Goal: Task Accomplishment & Management: Manage account settings

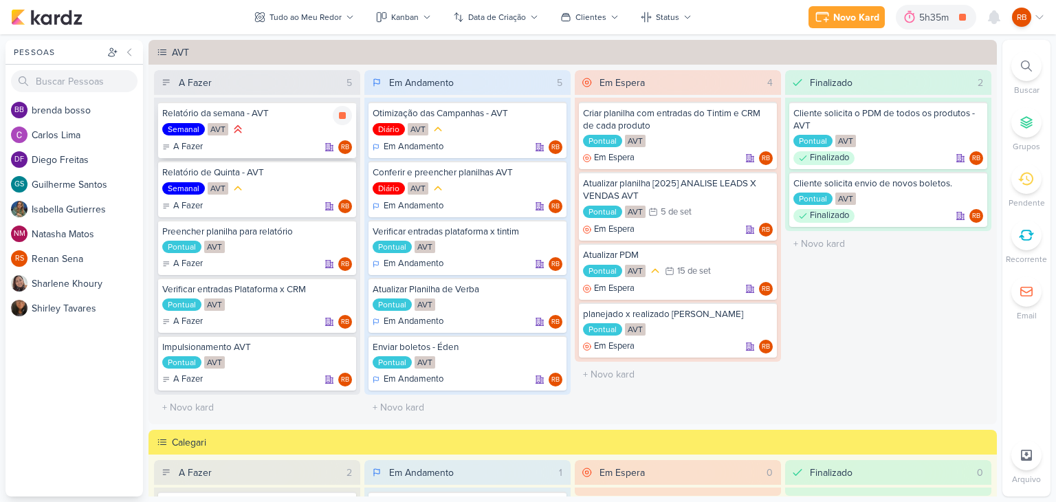
click at [231, 145] on div "A Fazer RB" at bounding box center [257, 147] width 190 height 14
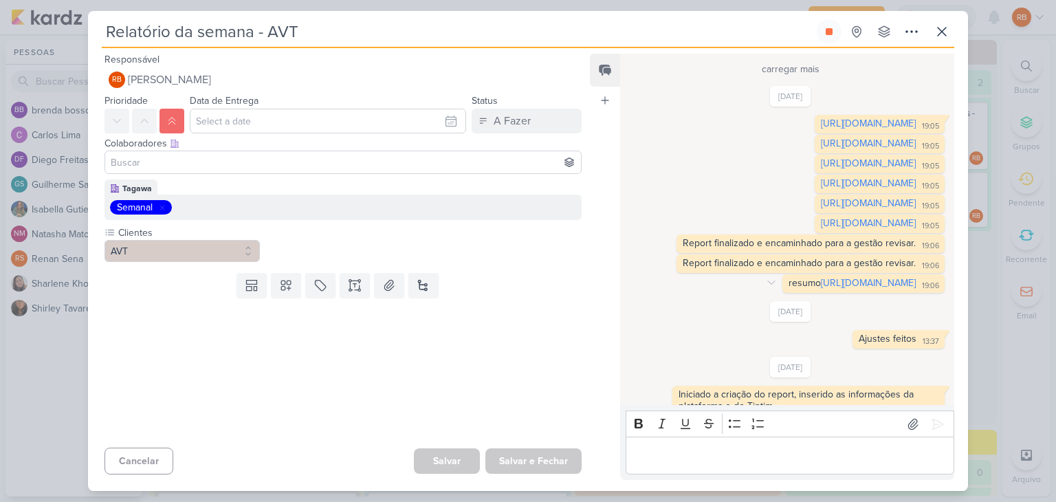
scroll to position [1251, 0]
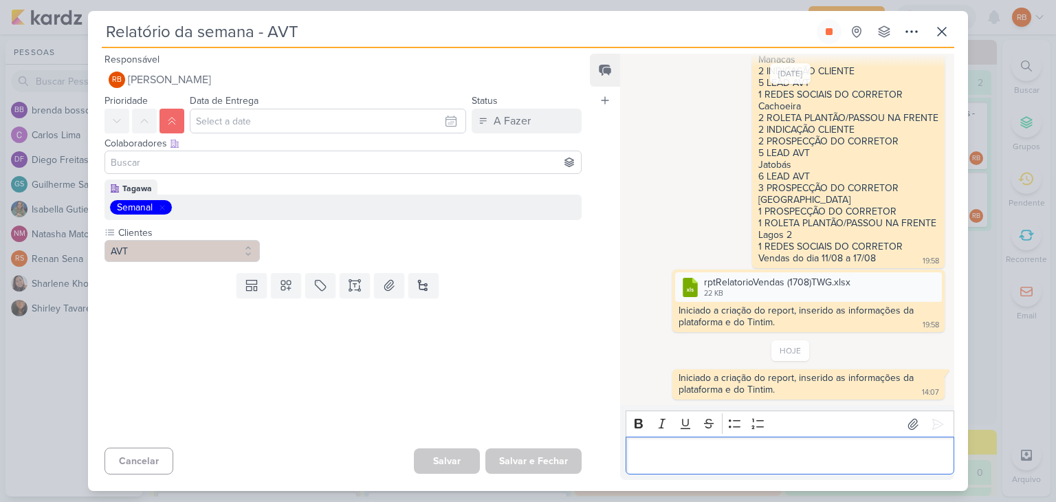
click at [778, 443] on div "Editor editing area: main" at bounding box center [790, 455] width 329 height 38
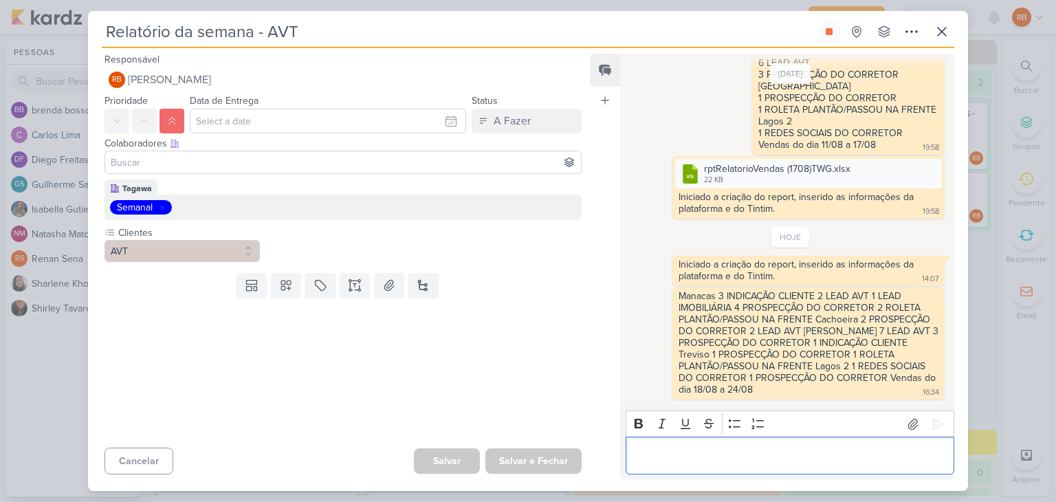
scroll to position [1364, 0]
click at [918, 341] on div "Manacas 3 INDICAÇÃO CLIENTE 2 LEAD AVT 1 LEAD IMOBILIÁRIA 4 PROSPECÇÃO DO CORRE…" at bounding box center [808, 343] width 267 height 107
click at [656, 295] on icon at bounding box center [661, 295] width 11 height 11
click at [685, 318] on div "Deletar" at bounding box center [696, 320] width 31 height 14
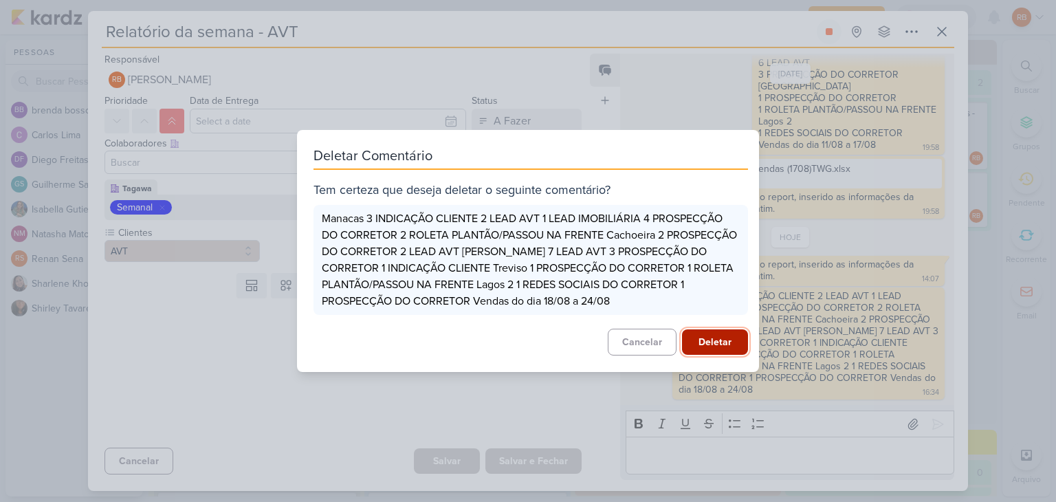
click at [717, 346] on button "Deletar" at bounding box center [715, 341] width 66 height 25
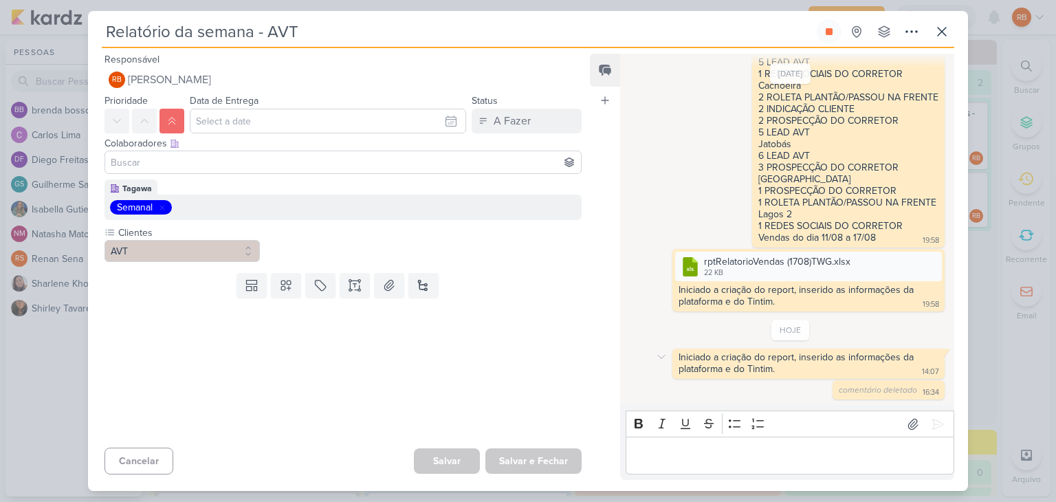
scroll to position [1272, 0]
click at [801, 454] on p "Editor editing area: main" at bounding box center [789, 455] width 314 height 16
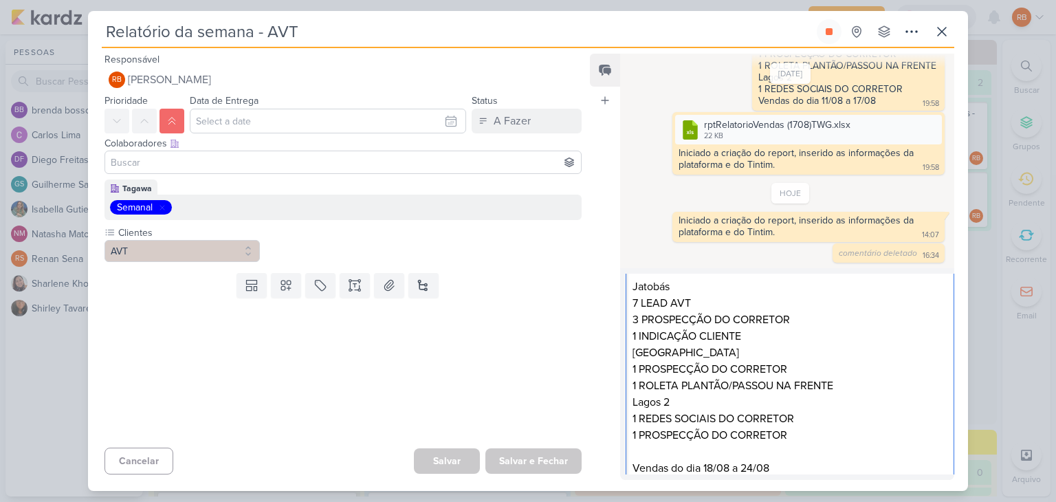
scroll to position [0, 0]
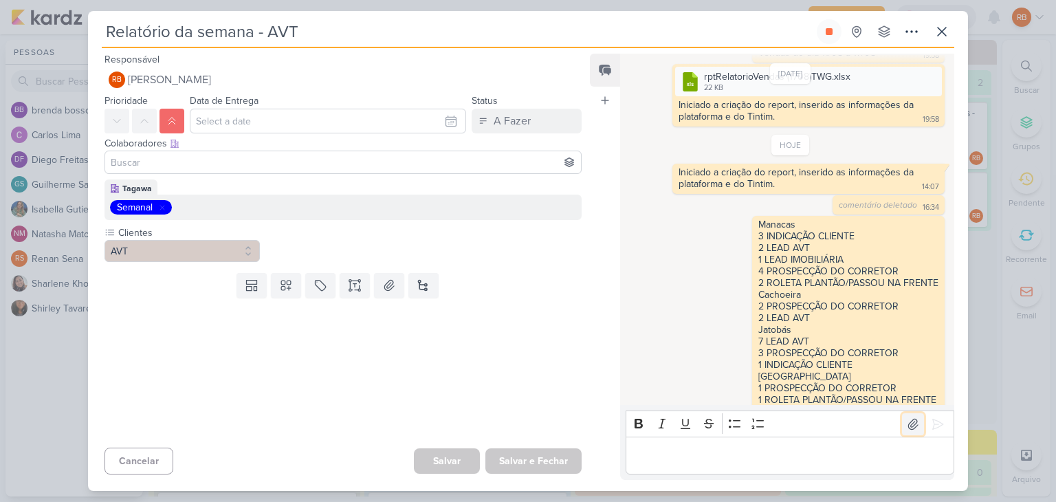
click at [910, 419] on icon at bounding box center [913, 424] width 14 height 14
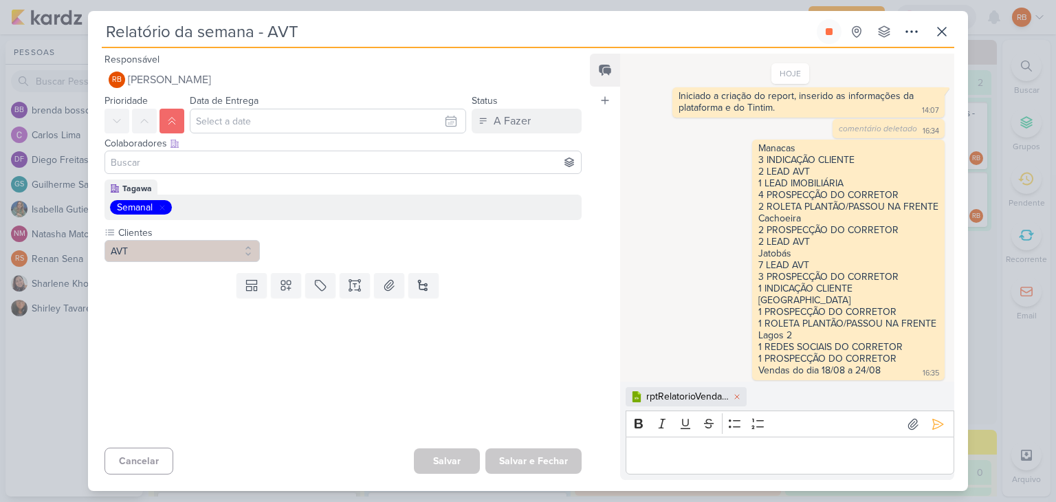
scroll to position [1534, 0]
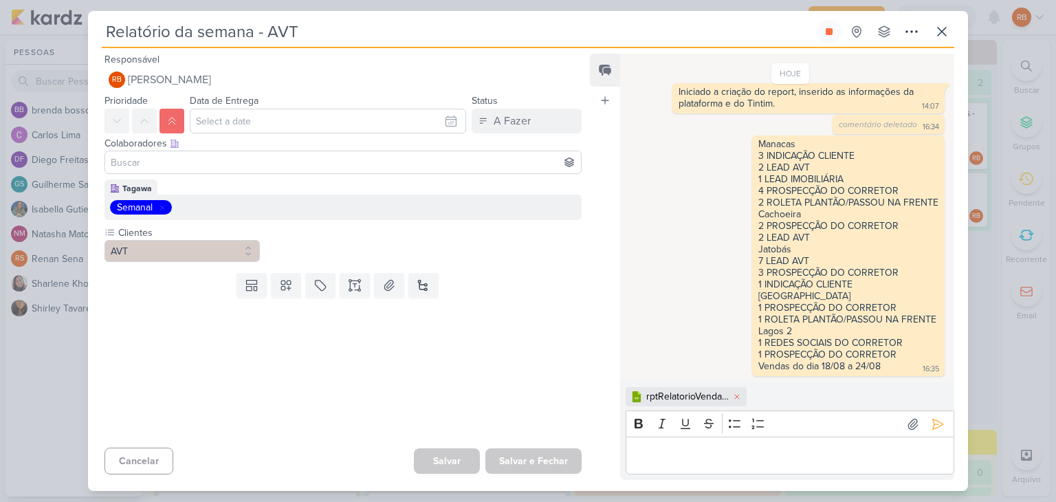
click at [802, 441] on div "Editor editing area: main" at bounding box center [790, 455] width 329 height 38
click at [931, 421] on icon at bounding box center [938, 424] width 14 height 14
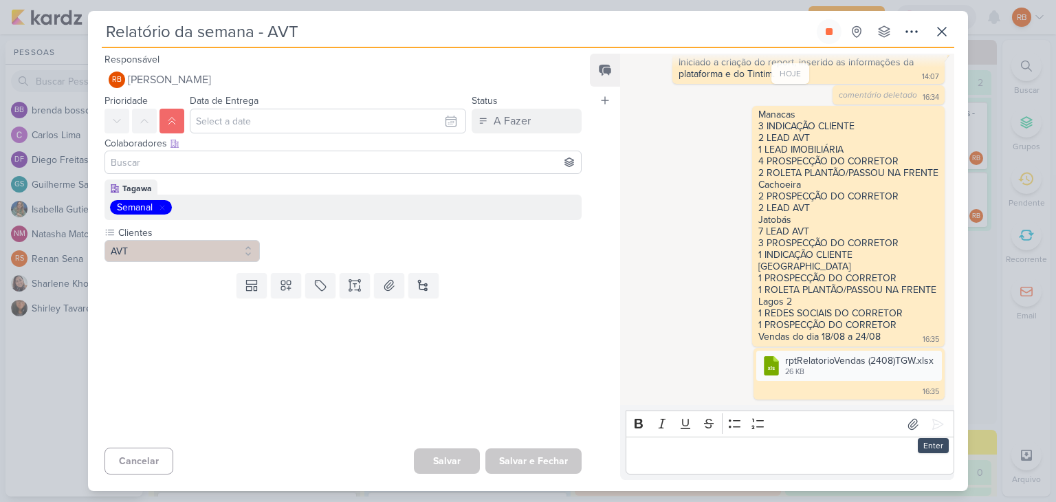
scroll to position [1564, 0]
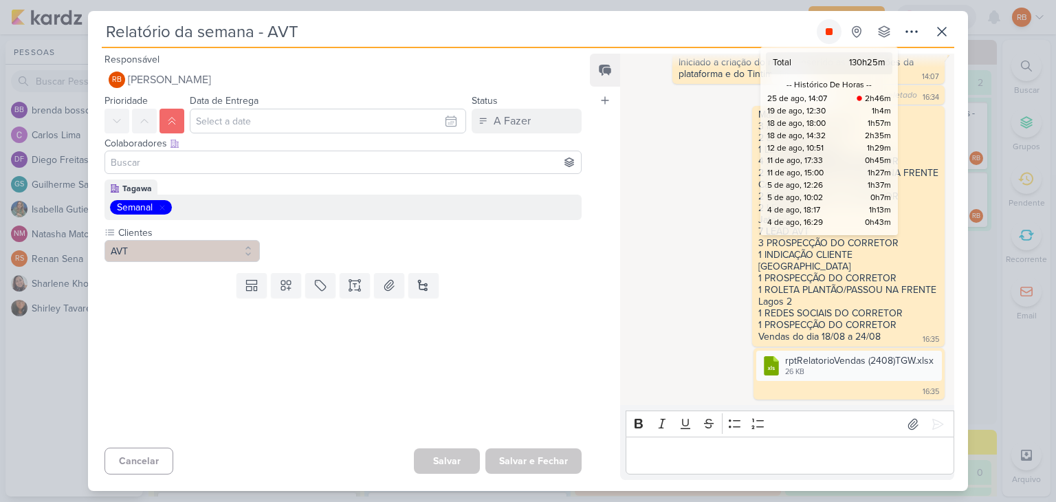
click at [828, 28] on icon at bounding box center [828, 31] width 11 height 11
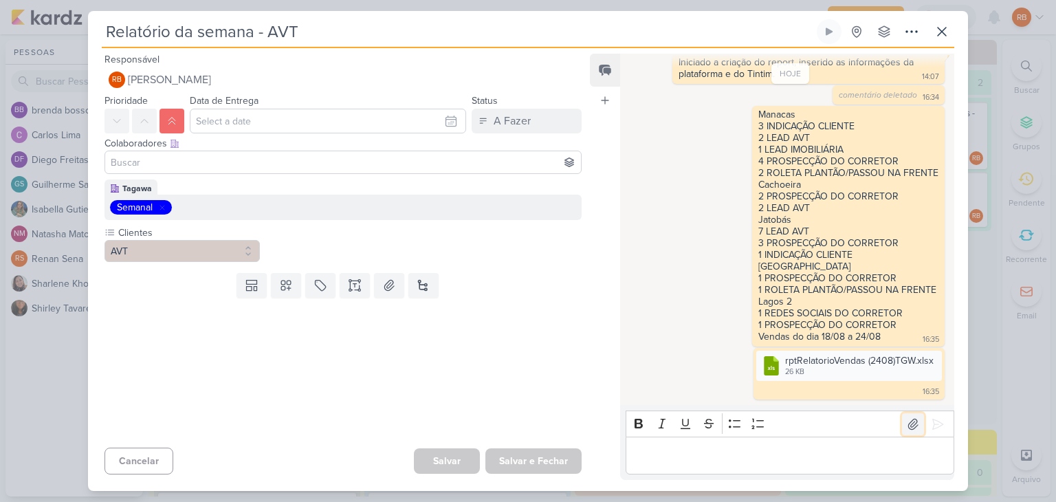
click at [908, 423] on icon at bounding box center [913, 424] width 10 height 10
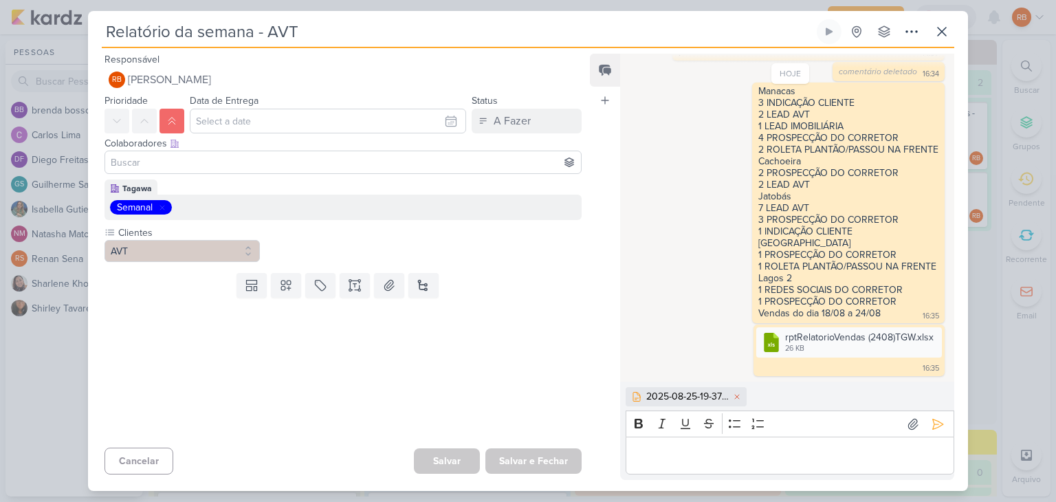
scroll to position [1587, 0]
click at [692, 470] on div "Editor editing area: main" at bounding box center [790, 455] width 329 height 38
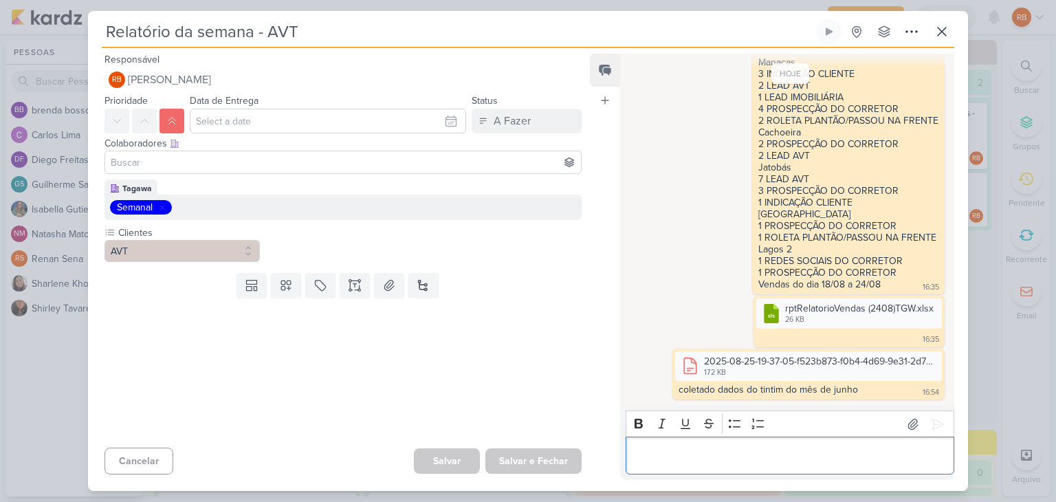
scroll to position [1616, 0]
click at [940, 31] on icon at bounding box center [941, 31] width 16 height 16
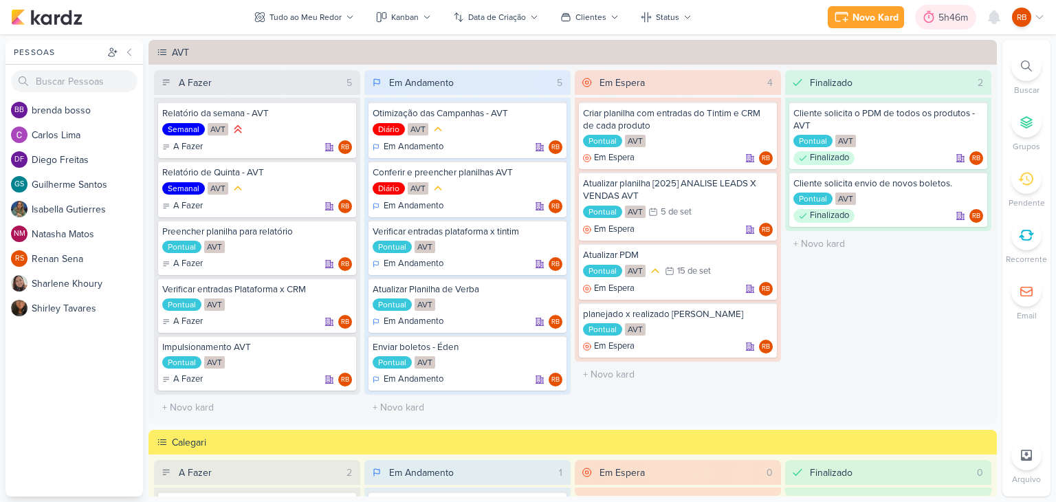
click at [938, 12] on div "5h46m" at bounding box center [955, 17] width 34 height 14
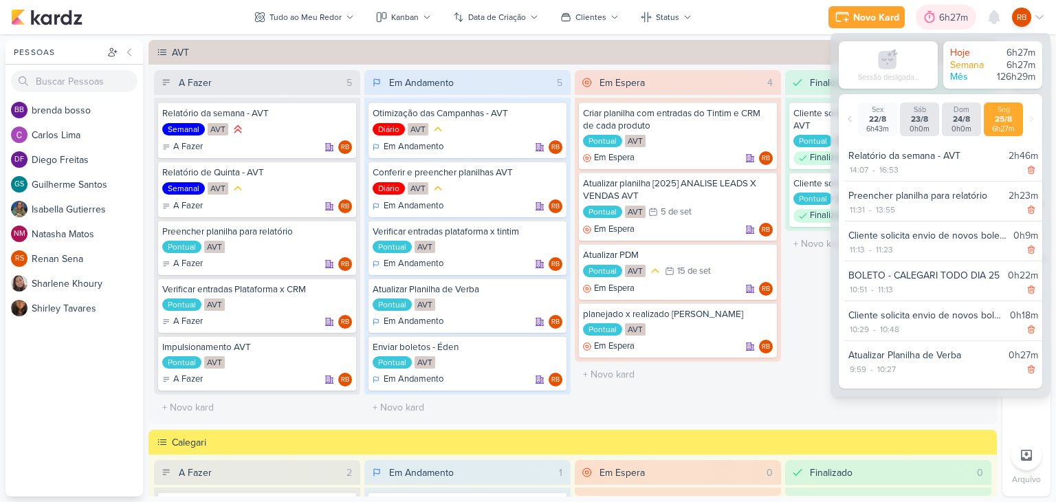
click at [943, 19] on div "6h27m" at bounding box center [955, 17] width 33 height 14
